Goal: Find specific page/section: Find specific page/section

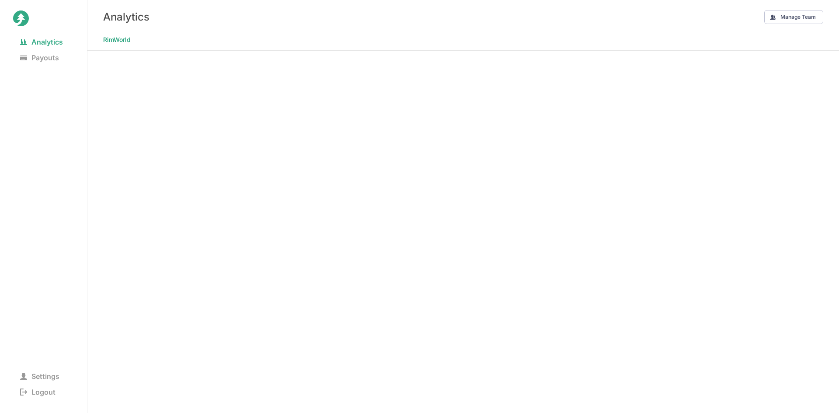
drag, startPoint x: 38, startPoint y: 58, endPoint x: 18, endPoint y: 104, distance: 50.7
click at [18, 104] on nav "Analytics Payouts" at bounding box center [43, 125] width 61 height 183
click at [42, 60] on span "Payouts" at bounding box center [39, 58] width 53 height 12
